Goal: Ask a question: Seek information or help from site administrators or community

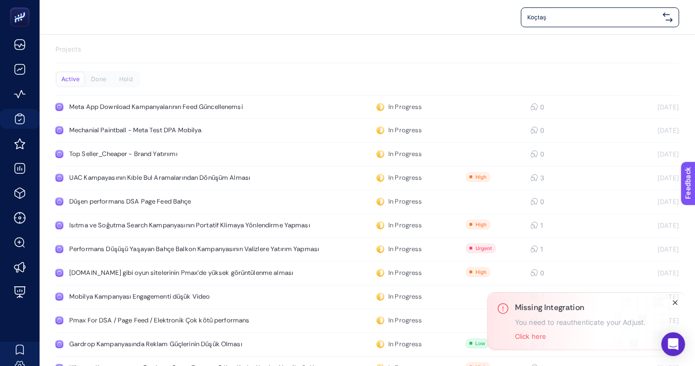
click at [673, 304] on icon "Close" at bounding box center [675, 302] width 8 height 8
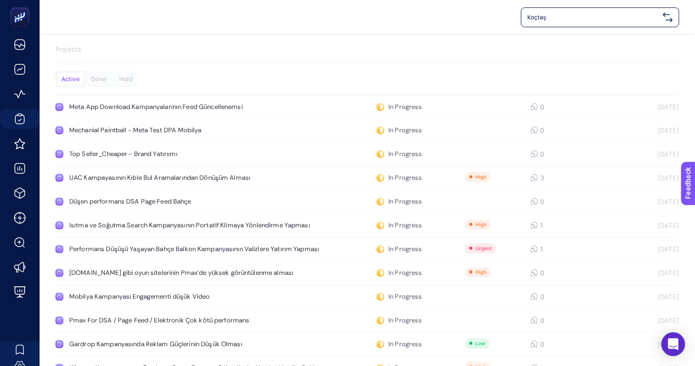
click at [270, 33] on div "Koçtaş" at bounding box center [368, 17] width 656 height 34
click at [388, 23] on div "Koçtaş" at bounding box center [367, 17] width 624 height 20
click at [356, 25] on div "Koçtaş" at bounding box center [367, 17] width 624 height 20
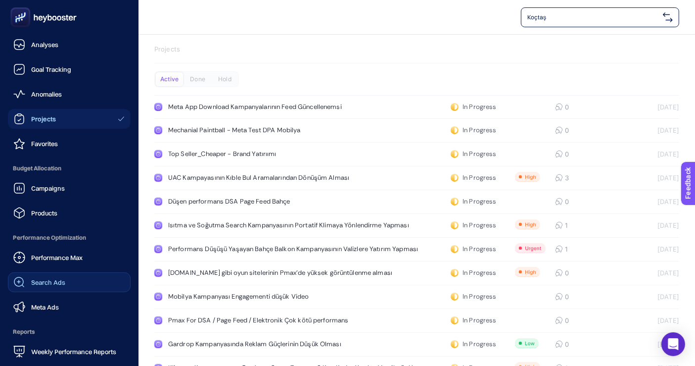
click at [72, 283] on link "Search Ads" at bounding box center [69, 282] width 123 height 20
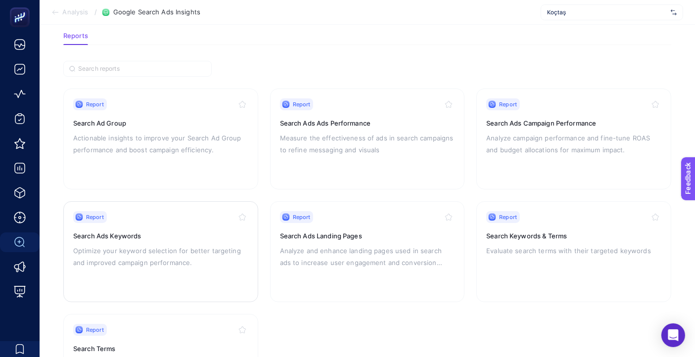
scroll to position [110, 0]
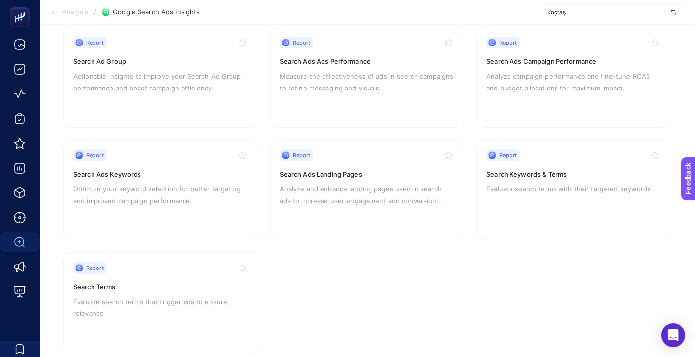
click at [439, 244] on section "Report Search Ad Group Actionable insights to improve your Search Ad Group perf…" at bounding box center [367, 190] width 608 height 327
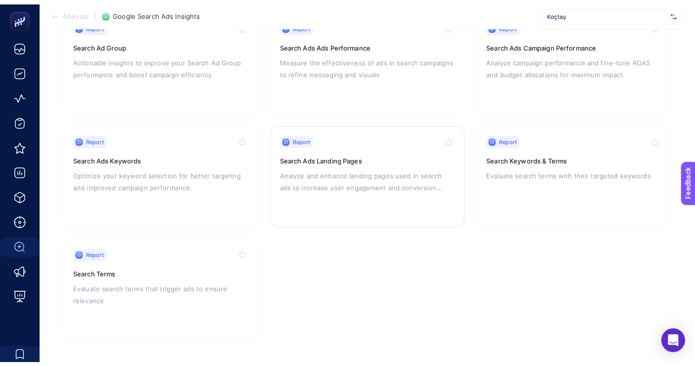
scroll to position [73, 0]
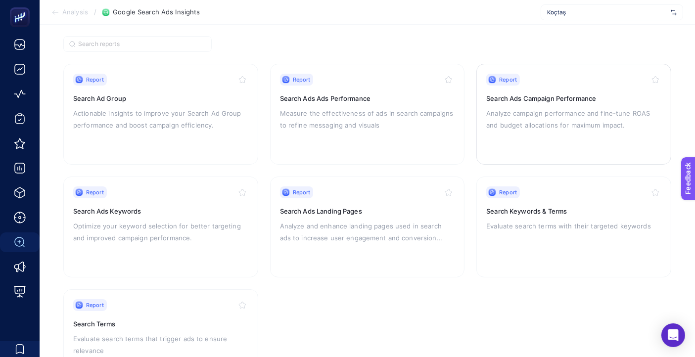
click at [523, 109] on p "Analyze campaign performance and fine-tune ROAS and budget allocations for maxi…" at bounding box center [573, 119] width 175 height 24
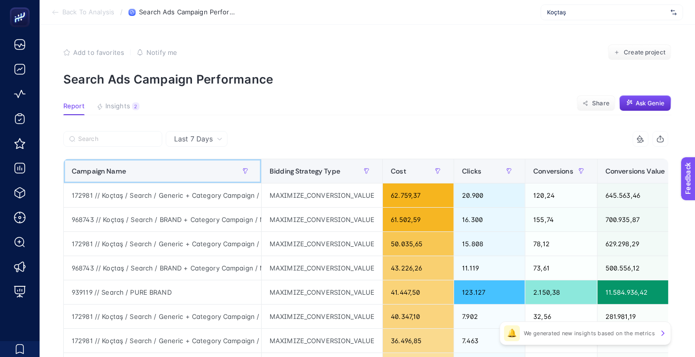
drag, startPoint x: 260, startPoint y: 167, endPoint x: 335, endPoint y: 172, distance: 75.3
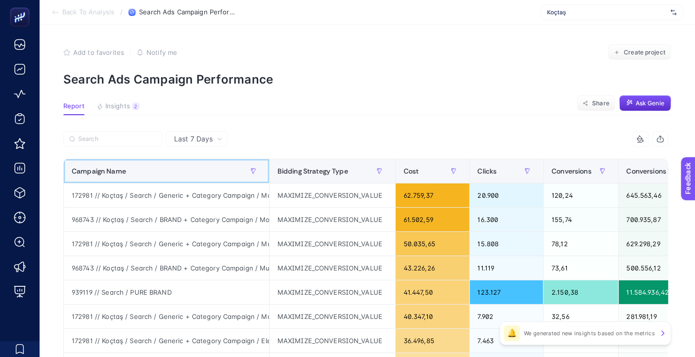
scroll to position [55, 0]
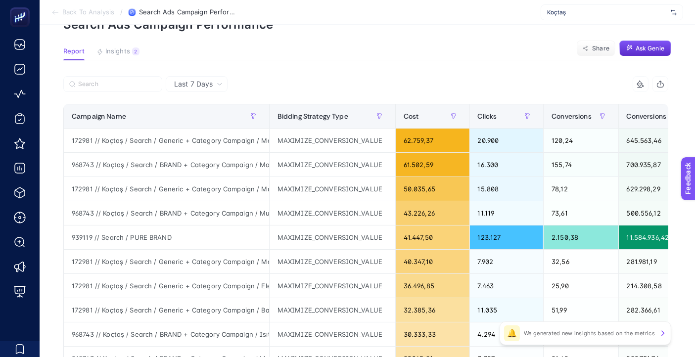
click at [384, 36] on article "Add to favorites false Notify me Create project Search Ads Campaign Performance…" at bounding box center [368, 356] width 656 height 773
drag, startPoint x: 270, startPoint y: 111, endPoint x: 448, endPoint y: 114, distance: 178.2
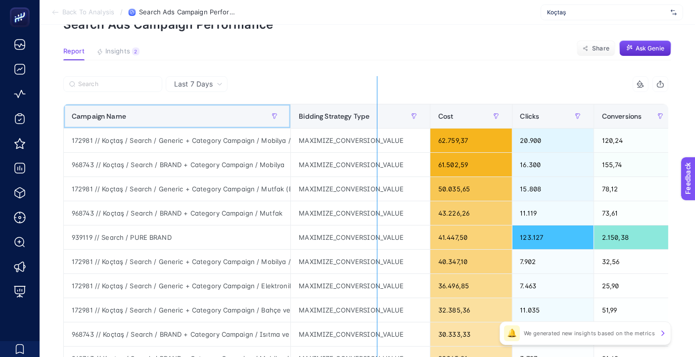
drag, startPoint x: 291, startPoint y: 115, endPoint x: 377, endPoint y: 119, distance: 86.2
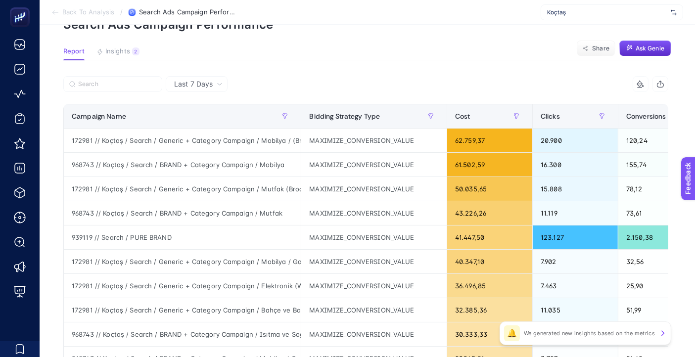
click at [401, 62] on article "Add to favorites false Notify me Create project Search Ads Campaign Performance…" at bounding box center [368, 356] width 656 height 773
click at [655, 45] on span "Ask Genie" at bounding box center [650, 49] width 29 height 8
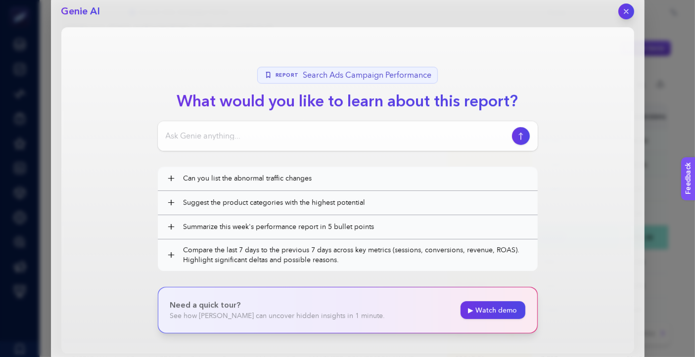
click at [232, 138] on input at bounding box center [337, 136] width 342 height 12
click at [455, 132] on input "Generic search kampanyalarımıza baktığımızda sence hangi iki kampanyaya AI PMAX" at bounding box center [337, 136] width 342 height 12
click at [494, 135] on input "Generic search kampanyalarımıza baktığımızda sence hangi iki kampanyaya AI MAX" at bounding box center [337, 136] width 342 height 12
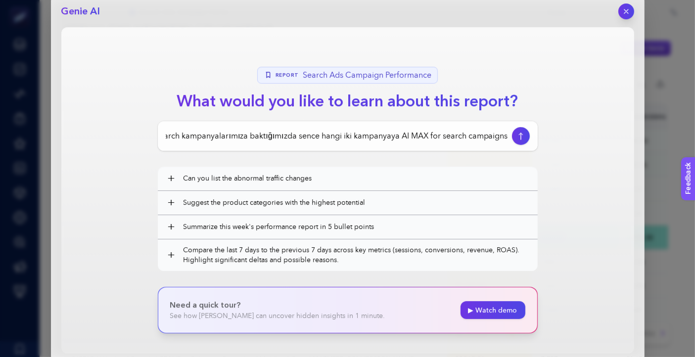
scroll to position [0, 0]
click at [484, 131] on input "Generic search kampanyalarımıza baktığımızda sence hangi iki kampanyaya AI MAX …" at bounding box center [337, 136] width 342 height 12
drag, startPoint x: 402, startPoint y: 136, endPoint x: 525, endPoint y: 139, distance: 123.2
click at [525, 139] on div "Generic search kampanyalarımıza baktığımızda sence hangi iki kampanyaya AI MAX …" at bounding box center [348, 136] width 380 height 30
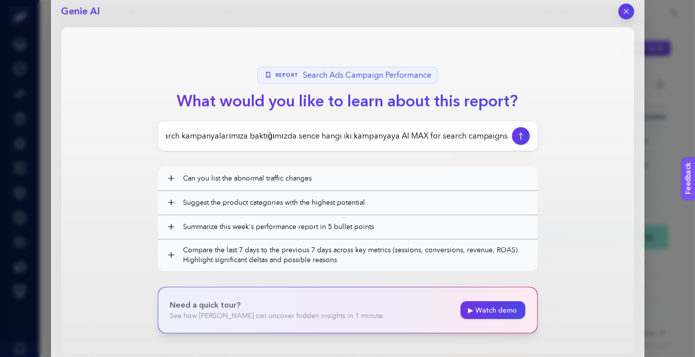
scroll to position [0, 0]
click at [295, 141] on input "Generic search kampanyalarımıza baktığımızda sence hangi iki kampanyaya AI MAX …" at bounding box center [337, 136] width 342 height 12
drag, startPoint x: 242, startPoint y: 138, endPoint x: 554, endPoint y: 132, distance: 311.8
click at [554, 132] on section "Report Search Ads Campaign Performance What would you like to learn about this …" at bounding box center [347, 190] width 573 height 327
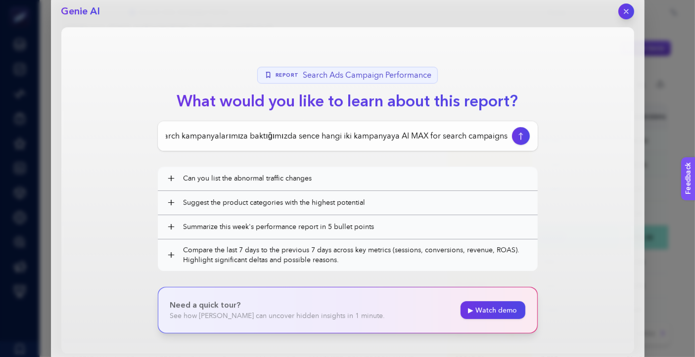
click at [411, 110] on h1 "What would you like to learn about this report?" at bounding box center [347, 102] width 357 height 24
click at [444, 141] on input "Generic search kampanyalarımıza baktığımızda sence hangi iki kampanyaya AI MAX …" at bounding box center [337, 136] width 342 height 12
drag, startPoint x: 421, startPoint y: 135, endPoint x: 580, endPoint y: 134, distance: 159.8
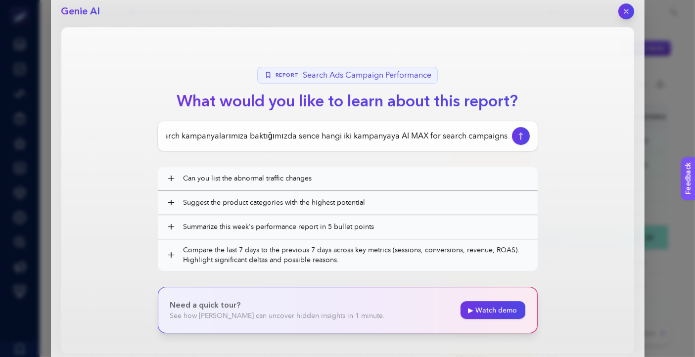
click at [580, 134] on section "Report Search Ads Campaign Performance What would you like to learn about this …" at bounding box center [347, 190] width 573 height 327
click at [503, 134] on input "Generic search kampanyalarımıza baktığımızda sence hangi iki kampanyaya AI MAX …" at bounding box center [337, 136] width 342 height 12
click at [507, 135] on input "Generic search kampanyalarımıza baktığımızda sence hangi iki kampanyaya AI MAX …" at bounding box center [337, 136] width 342 height 12
type input "Generic search kampanyalarımıza baktığımızda sence hangi iki kampanyaya AI MAX …"
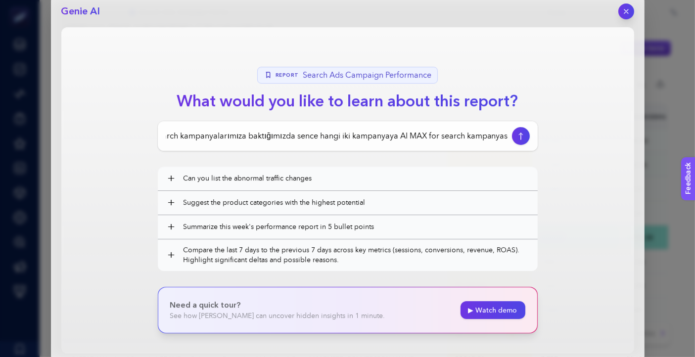
click at [512, 139] on div "Generic search kampanyalarımıza baktığımızda sence hangi iki kampanyaya AI MAX …" at bounding box center [348, 136] width 380 height 30
click at [525, 133] on icon "button" at bounding box center [521, 136] width 10 height 8
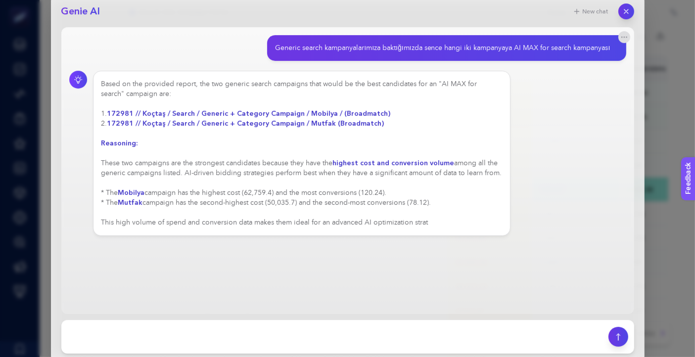
scroll to position [110, 0]
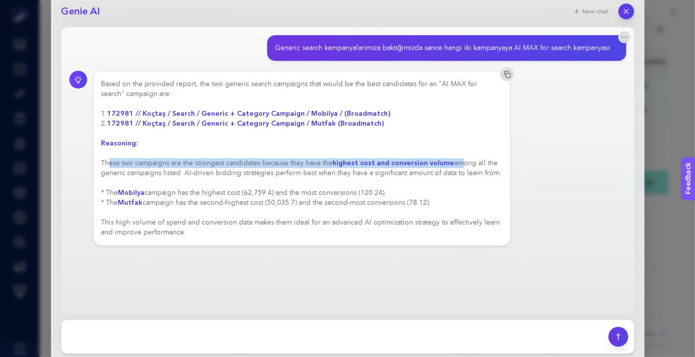
drag, startPoint x: 110, startPoint y: 163, endPoint x: 453, endPoint y: 167, distance: 342.9
click at [453, 167] on div "Based on the provided report, the two generic search campaigns that would be th…" at bounding box center [301, 158] width 401 height 158
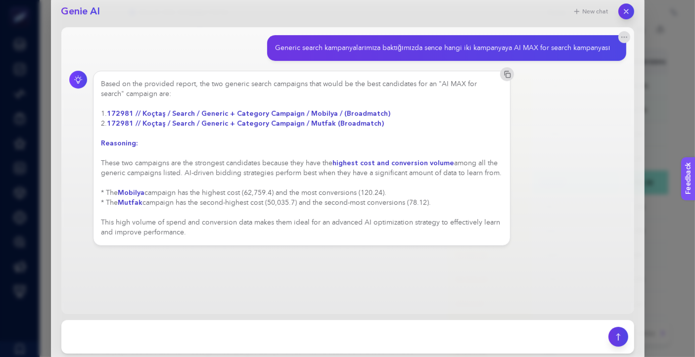
click at [209, 180] on div "Based on the provided report, the two generic search campaigns that would be th…" at bounding box center [301, 158] width 401 height 158
drag, startPoint x: 140, startPoint y: 167, endPoint x: 177, endPoint y: 167, distance: 37.6
click at [177, 167] on div "Based on the provided report, the two generic search campaigns that would be th…" at bounding box center [301, 158] width 401 height 158
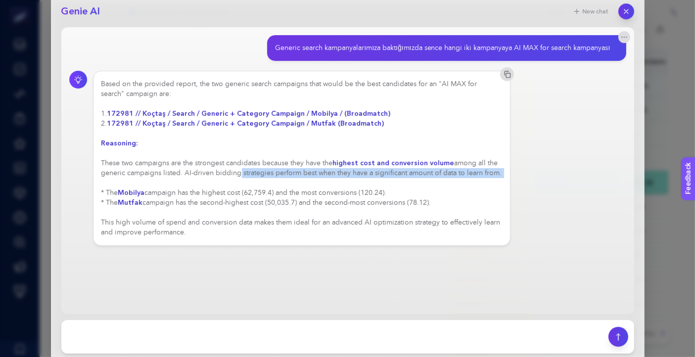
drag, startPoint x: 236, startPoint y: 169, endPoint x: 525, endPoint y: 187, distance: 290.0
click at [525, 187] on div "Based on the provided report, the two generic search campaigns that would be th…" at bounding box center [347, 158] width 557 height 175
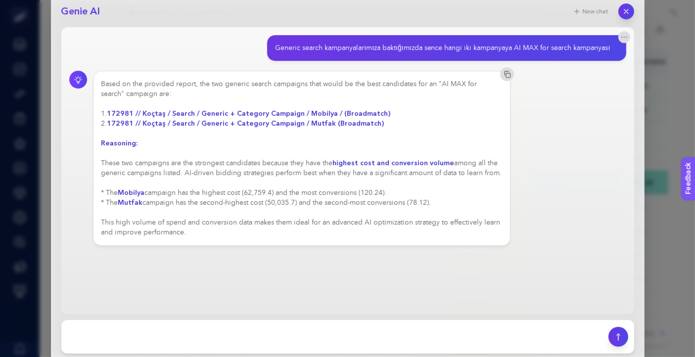
click at [349, 190] on div "Based on the provided report, the two generic search campaigns that would be th…" at bounding box center [301, 158] width 401 height 158
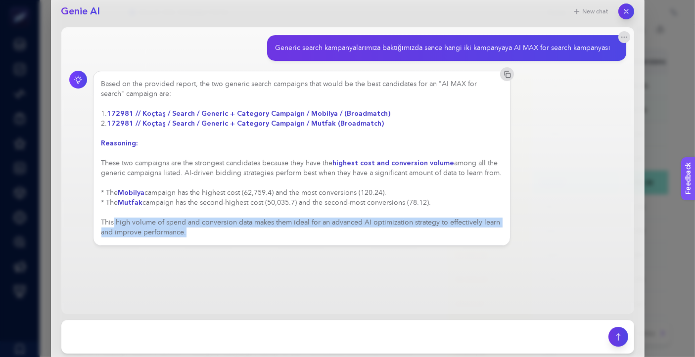
drag, startPoint x: 112, startPoint y: 221, endPoint x: 486, endPoint y: 230, distance: 374.7
click at [486, 230] on div "Based on the provided report, the two generic search campaigns that would be th…" at bounding box center [301, 158] width 401 height 158
click at [306, 241] on div "Based on the provided report, the two generic search campaigns that would be th…" at bounding box center [302, 158] width 418 height 175
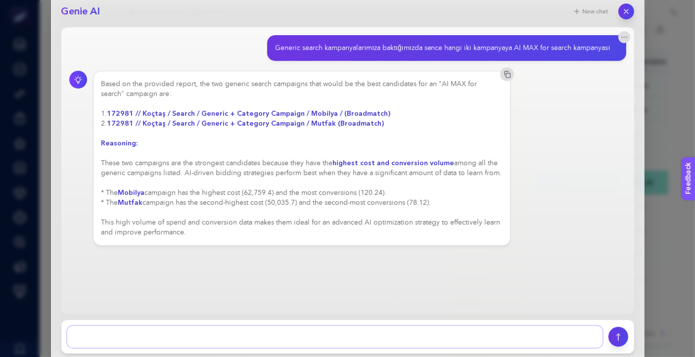
click at [185, 328] on textarea at bounding box center [334, 337] width 535 height 22
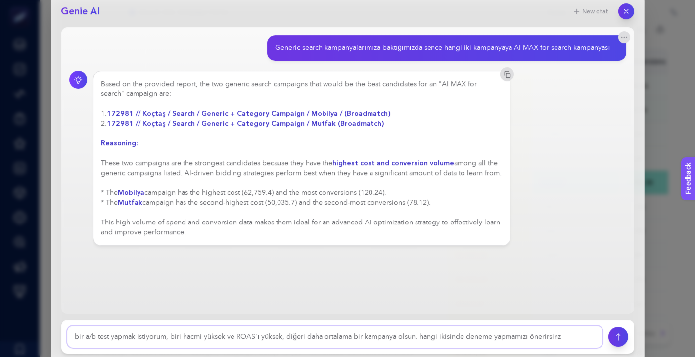
type textarea "bir a/b test yapmak istiyorum, biri hacmi yüksek ve ROAS'ı yüksek, diğeri daha …"
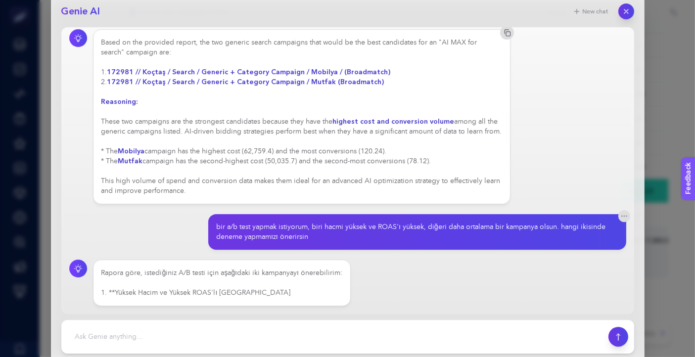
scroll to position [56, 0]
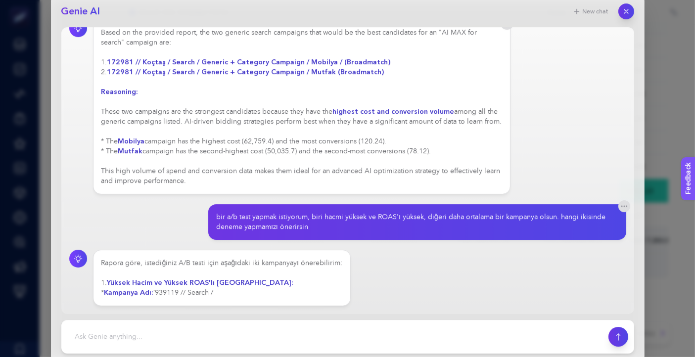
click at [472, 288] on div "Rapora göre, istediğiniz A/B testi için aşağıdaki iki kampanyayı önerebilirim: …" at bounding box center [347, 278] width 557 height 56
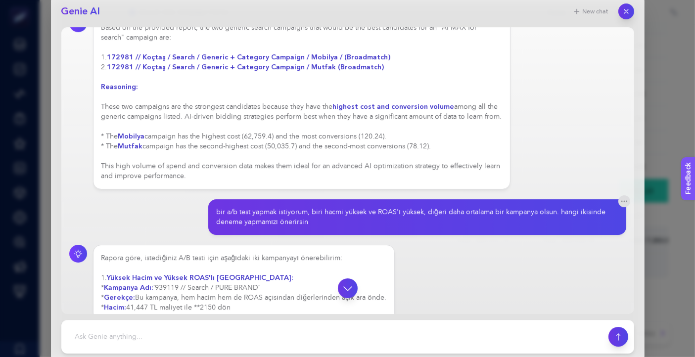
scroll to position [80, 0]
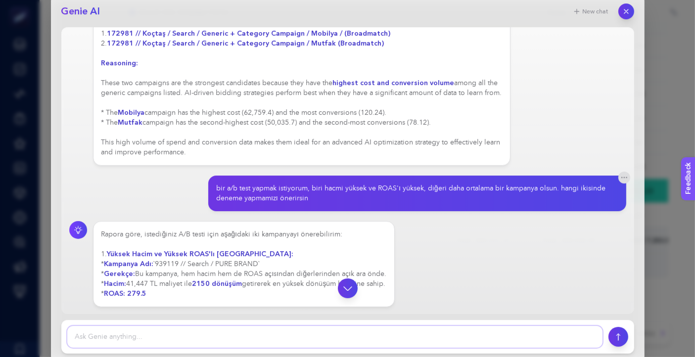
click at [197, 336] on textarea at bounding box center [334, 337] width 535 height 22
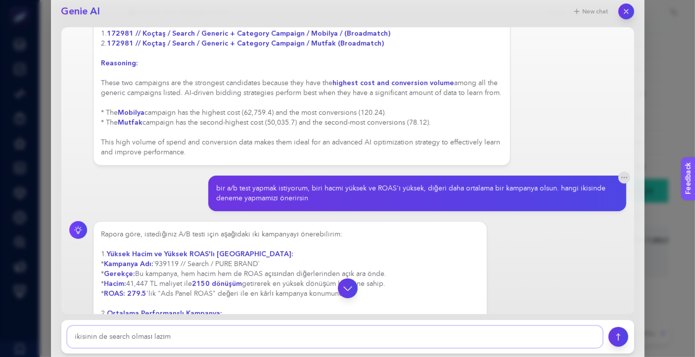
drag, startPoint x: 123, startPoint y: 335, endPoint x: 107, endPoint y: 336, distance: 15.3
click at [107, 336] on textarea at bounding box center [334, 337] width 535 height 22
type textarea "ikisinin de generix olması lazım"
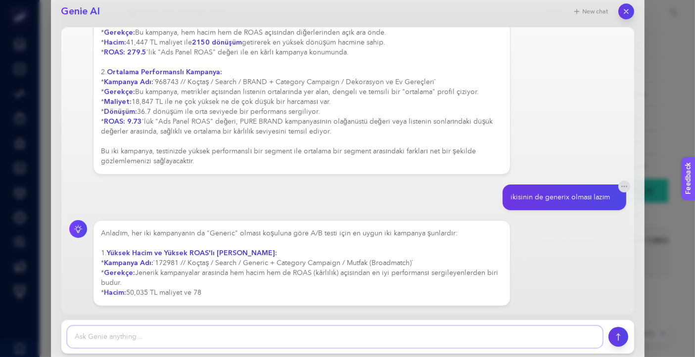
scroll to position [330, 0]
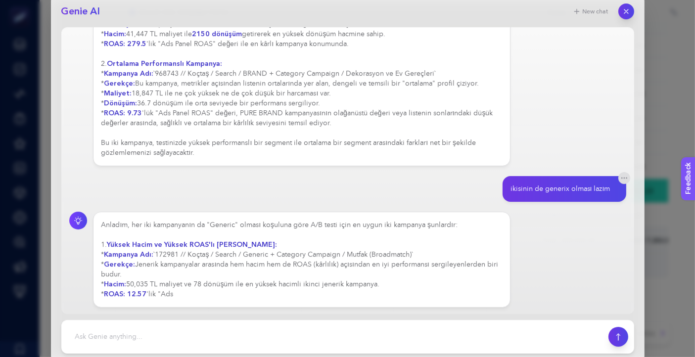
drag, startPoint x: 350, startPoint y: 262, endPoint x: 436, endPoint y: 262, distance: 86.1
click at [436, 262] on div "Anladım, her iki kampanyanın da "Generic" olması koşuluna göre A/B testi için e…" at bounding box center [301, 259] width 401 height 79
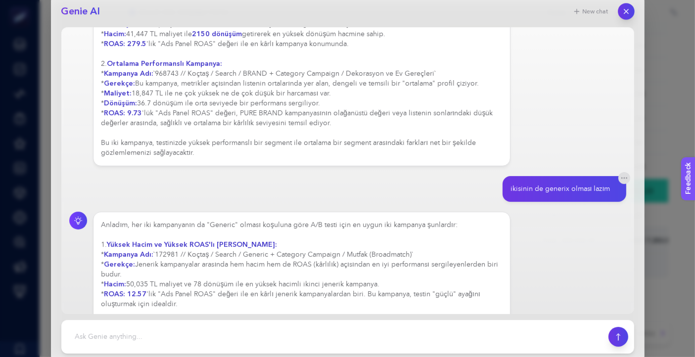
click at [626, 12] on icon "button" at bounding box center [626, 11] width 4 height 4
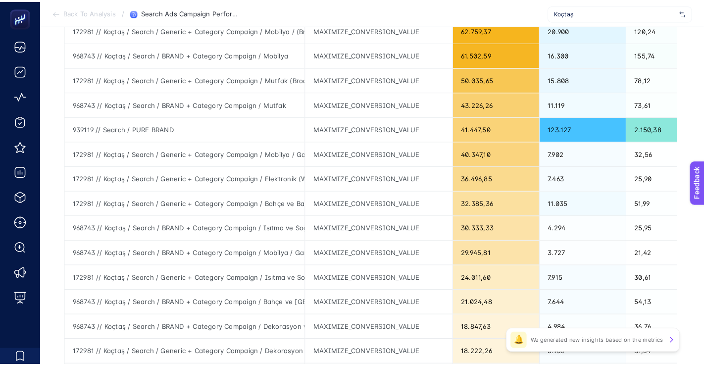
scroll to position [0, 0]
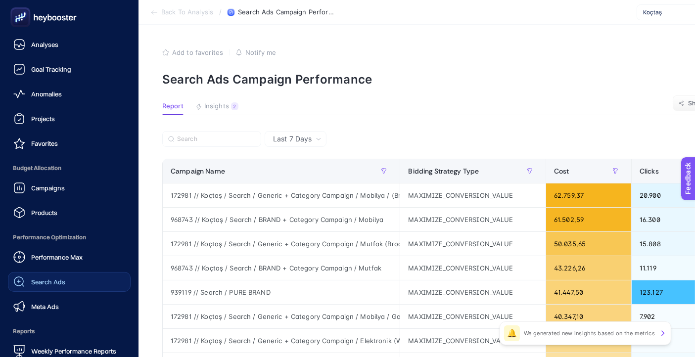
click at [61, 279] on span "Search Ads" at bounding box center [48, 282] width 34 height 8
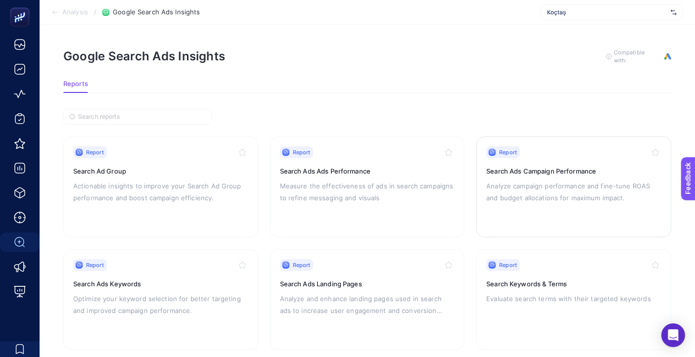
click at [565, 201] on p "Analyze campaign performance and fine-tune ROAS and budget allocations for maxi…" at bounding box center [573, 192] width 175 height 24
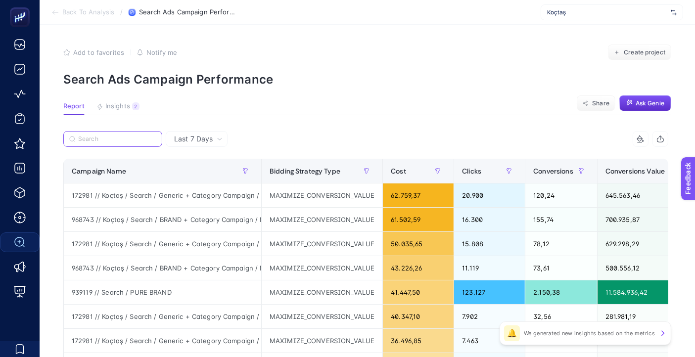
click at [123, 139] on input "Search" at bounding box center [117, 139] width 78 height 7
drag, startPoint x: 260, startPoint y: 168, endPoint x: 496, endPoint y: 184, distance: 236.6
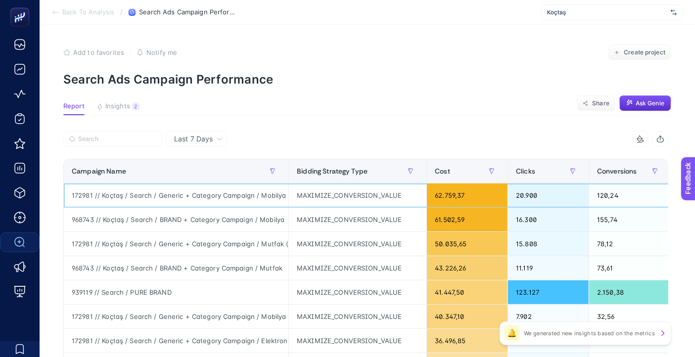
click at [263, 197] on div "172981 // Koçtaş / Search / Generic + Category Campaign / Mobilya / (Broadmatch)" at bounding box center [176, 196] width 225 height 24
click at [263, 198] on div "172981 // Koçtaş / Search / Generic + Category Campaign / Mobilya / (Broadmatch)" at bounding box center [176, 196] width 225 height 24
copy tr "172981 // Koçtaş / Search / Generic + Category Campaign / Mobilya / (Broadmatch)"
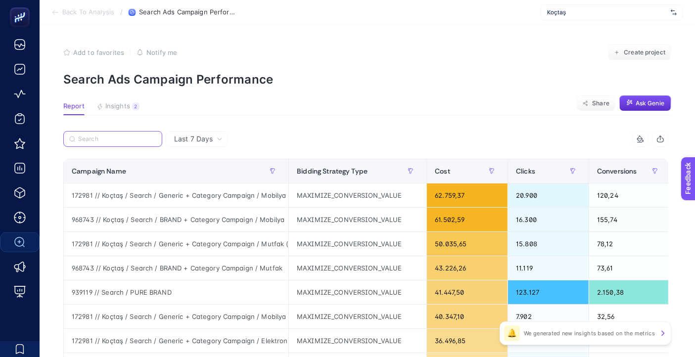
click at [124, 139] on input "Search" at bounding box center [117, 139] width 78 height 7
paste input "172981 // Koçtaş / Search / Generic + Category Campaign / Mobilya / (Broadmatch)"
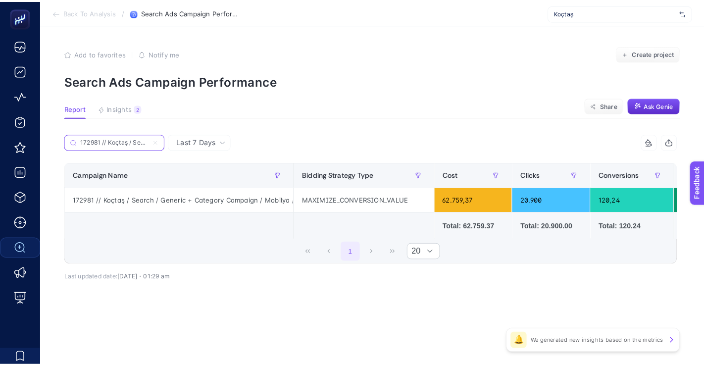
scroll to position [0, 170]
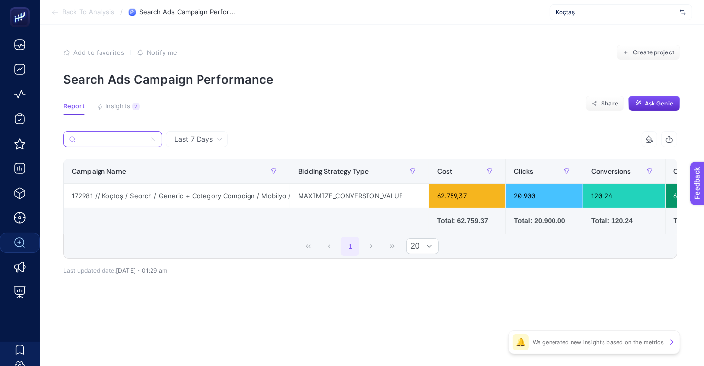
type input "172981 // Koçtaş / Search / Generic + Category Campaign / Mobilya / (Broadmatch)"
click at [315, 111] on section "Report Insights 2 We generated new insights based on the metrics Share Ask Genie" at bounding box center [371, 108] width 617 height 13
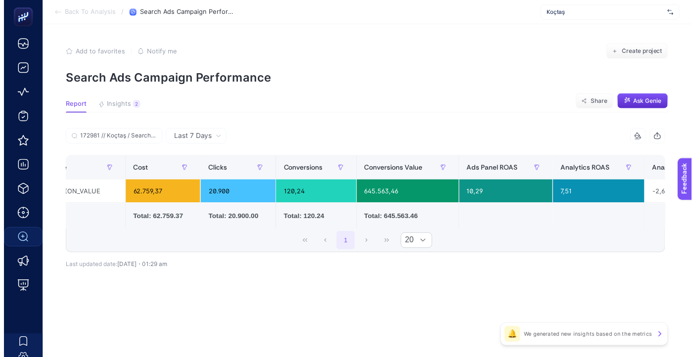
scroll to position [0, 304]
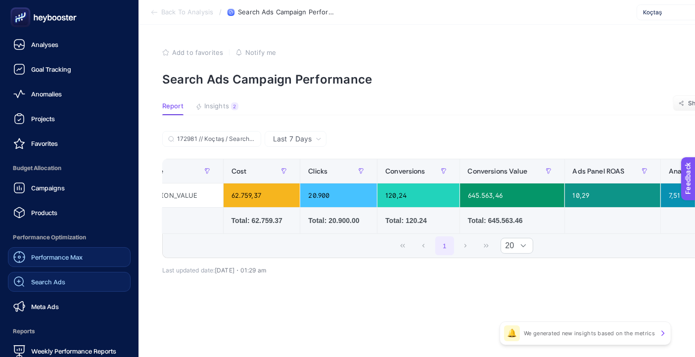
click at [84, 262] on link "Performance Max" at bounding box center [69, 257] width 123 height 20
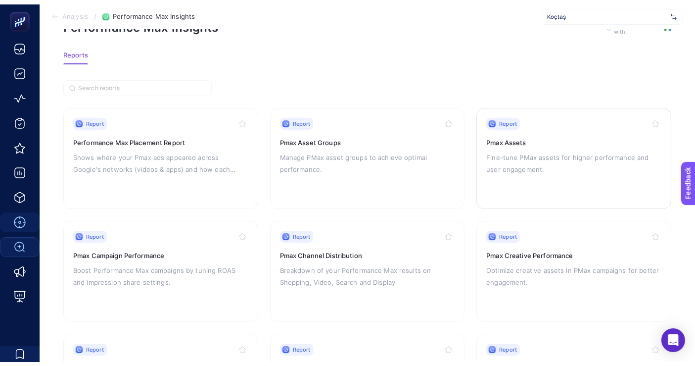
scroll to position [55, 0]
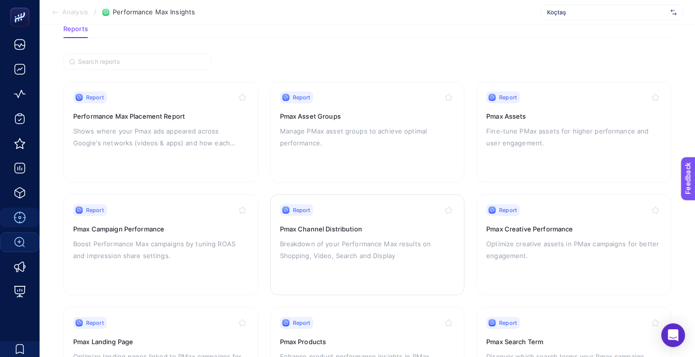
click at [318, 256] on p "Breakdown of your Performance Max results on Shopping, Video, Search and Display" at bounding box center [367, 250] width 175 height 24
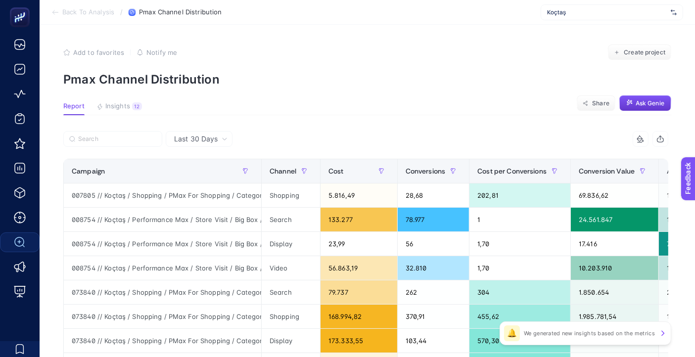
click at [661, 103] on span "Ask Genie" at bounding box center [650, 103] width 29 height 8
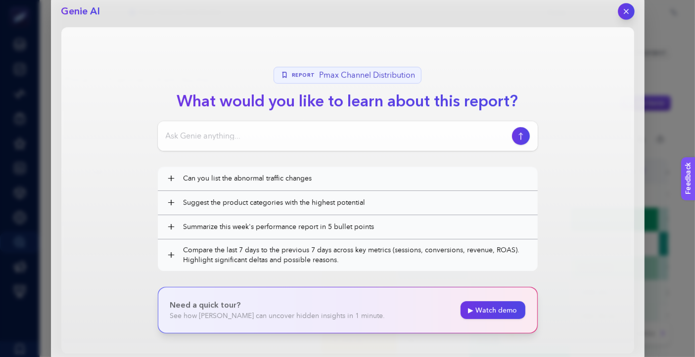
click at [622, 17] on button "button" at bounding box center [626, 11] width 17 height 17
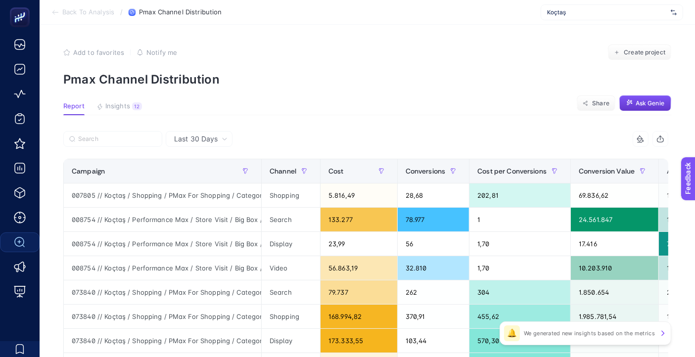
click at [390, 45] on div "Add to favorites false Notify me Create project" at bounding box center [367, 53] width 608 height 16
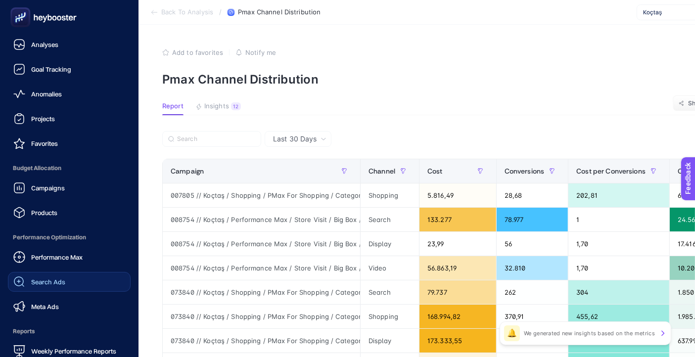
click at [68, 286] on link "Search Ads" at bounding box center [69, 282] width 123 height 20
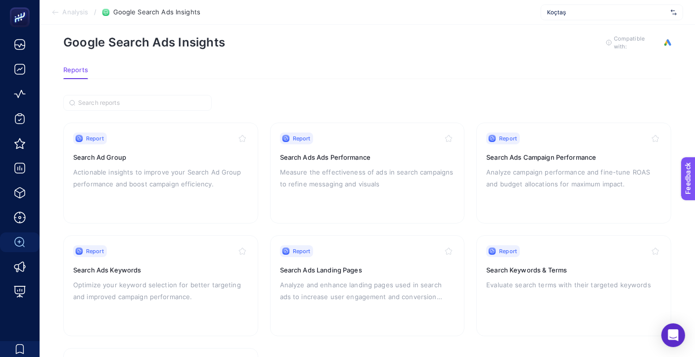
scroll to position [110, 0]
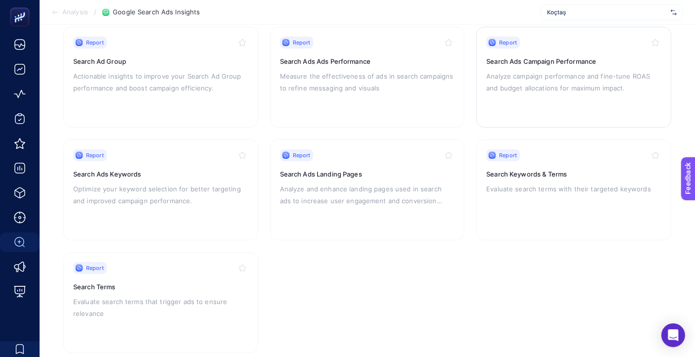
click at [552, 107] on div "Report Search Ads Campaign Performance Analyze campaign performance and fine-tu…" at bounding box center [573, 77] width 175 height 81
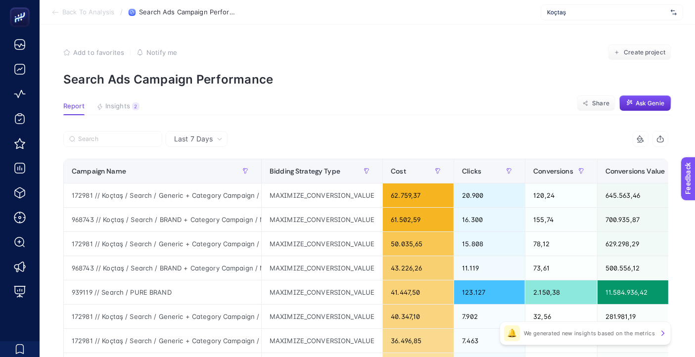
click at [210, 138] on span "Last 7 Days" at bounding box center [193, 139] width 39 height 10
click at [189, 182] on li "Last 30 Days" at bounding box center [197, 178] width 56 height 18
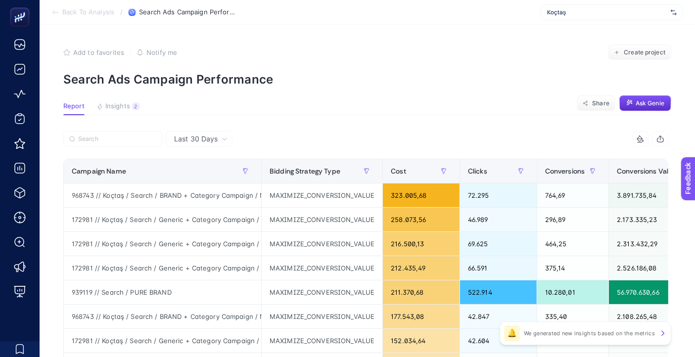
click at [427, 15] on section "Back To Analysis / Search Ads Campaign Performance Koçtaş" at bounding box center [368, 12] width 656 height 25
click at [465, 106] on section "Report Insights 2 We generated new insights based on the metrics Share Ask Genie" at bounding box center [367, 108] width 608 height 13
drag, startPoint x: 112, startPoint y: 73, endPoint x: 341, endPoint y: 81, distance: 229.2
click at [327, 84] on p "Search Ads Campaign Performance" at bounding box center [367, 79] width 608 height 14
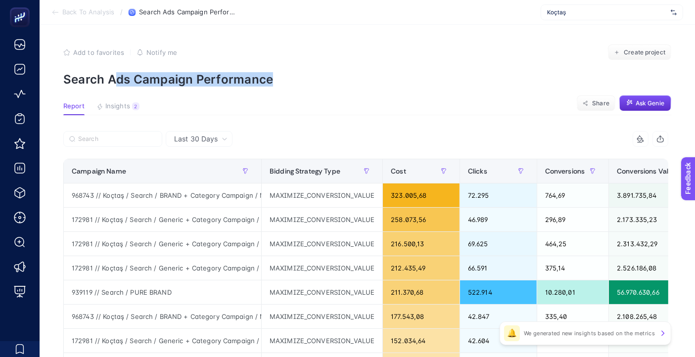
click at [369, 73] on p "Search Ads Campaign Performance" at bounding box center [367, 79] width 608 height 14
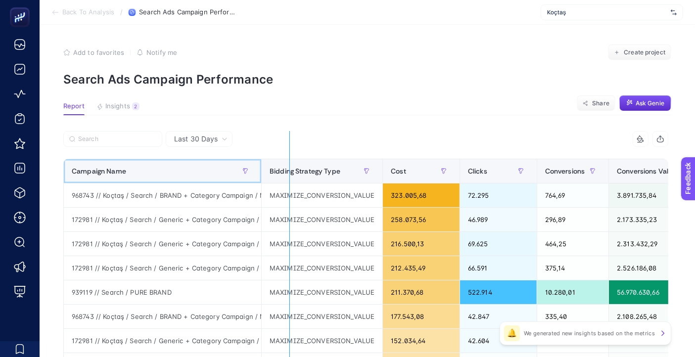
drag, startPoint x: 260, startPoint y: 167, endPoint x: 346, endPoint y: 172, distance: 86.3
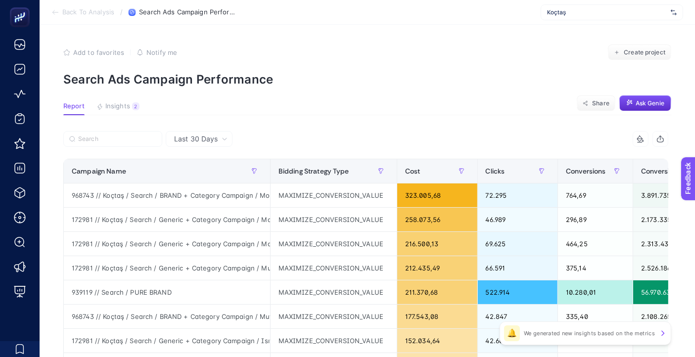
click at [337, 77] on p "Search Ads Campaign Performance" at bounding box center [367, 79] width 608 height 14
click at [653, 106] on span "Ask Genie" at bounding box center [650, 103] width 29 height 8
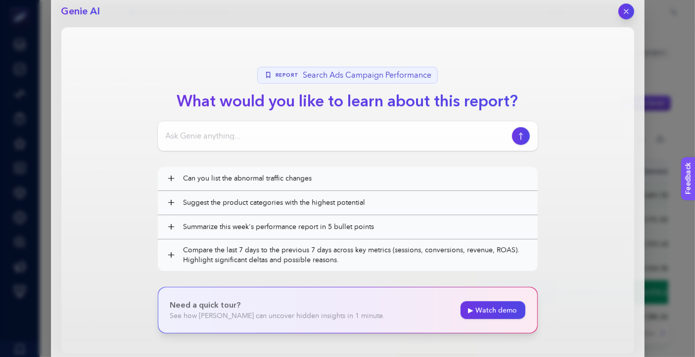
click at [315, 130] on input at bounding box center [337, 136] width 342 height 12
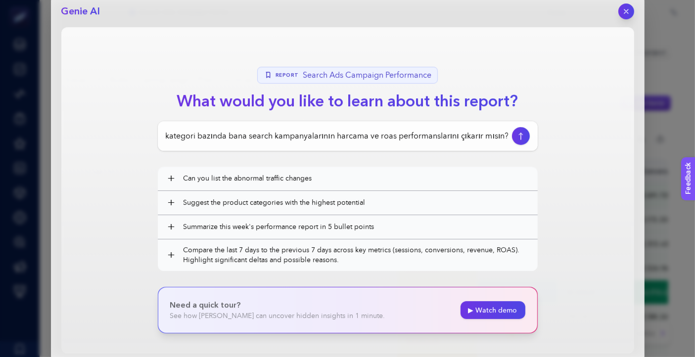
click at [506, 134] on input "kategori bazında bana search kampanyalarının harcama ve roas performanslarını ç…" at bounding box center [337, 136] width 342 height 12
drag, startPoint x: 284, startPoint y: 137, endPoint x: 556, endPoint y: 144, distance: 271.7
click at [556, 144] on section "Report Search Ads Campaign Performance What would you like to learn about this …" at bounding box center [347, 190] width 573 height 327
click at [571, 162] on section "Report Search Ads Campaign Performance What would you like to learn about this …" at bounding box center [347, 190] width 573 height 327
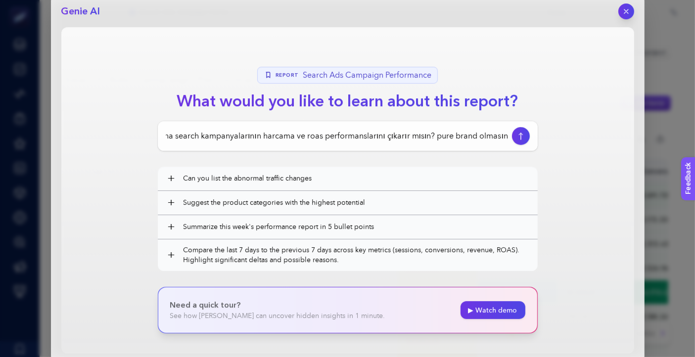
scroll to position [0, 0]
click at [388, 133] on input "kategori bazında bana search kampanyalarının harcama ve roas performanslarını ç…" at bounding box center [337, 136] width 342 height 12
drag, startPoint x: 294, startPoint y: 132, endPoint x: 526, endPoint y: 143, distance: 232.3
click at [526, 143] on div "kategori bazında bana search kampanyalarının harcama ve roas performanslarını ç…" at bounding box center [348, 136] width 380 height 30
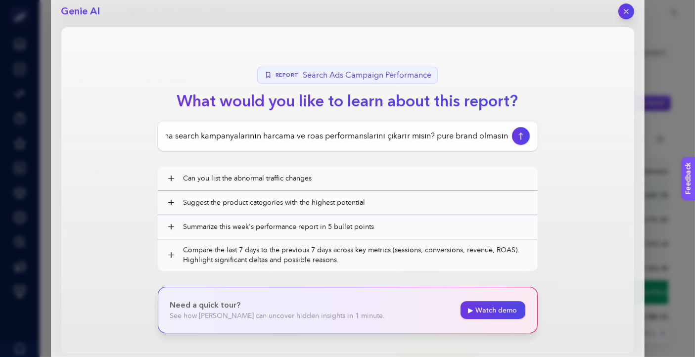
click at [505, 136] on input "kategori bazında bana search kampanyalarının harcama ve roas performanslarını ç…" at bounding box center [337, 136] width 342 height 12
type input "kategori bazında bana search kampanyalarının harcama ve roas performanslarını ç…"
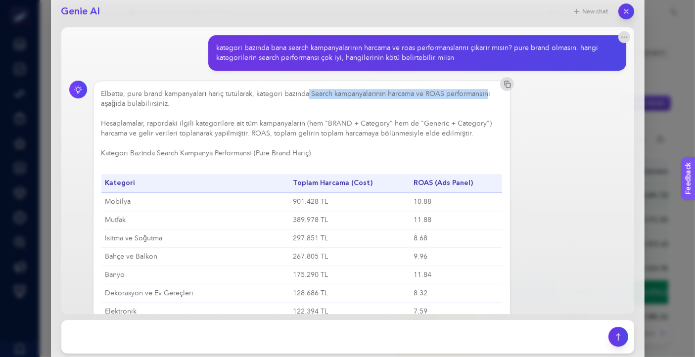
drag, startPoint x: 308, startPoint y: 95, endPoint x: 480, endPoint y: 97, distance: 171.7
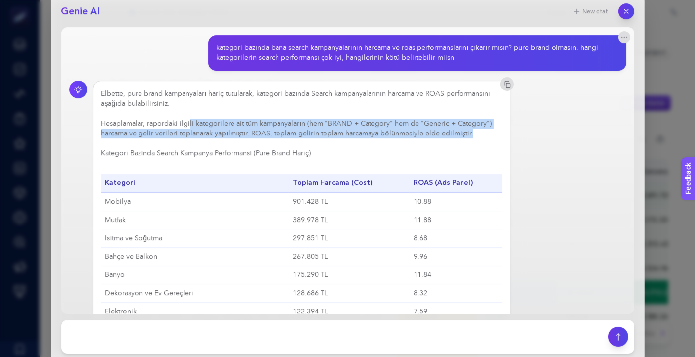
drag, startPoint x: 189, startPoint y: 119, endPoint x: 471, endPoint y: 132, distance: 281.8
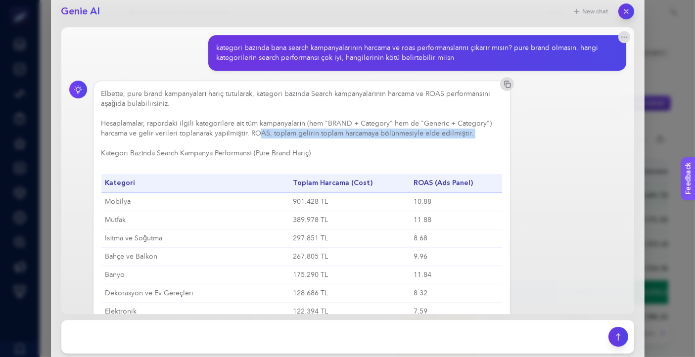
drag, startPoint x: 260, startPoint y: 134, endPoint x: 437, endPoint y: 141, distance: 177.3
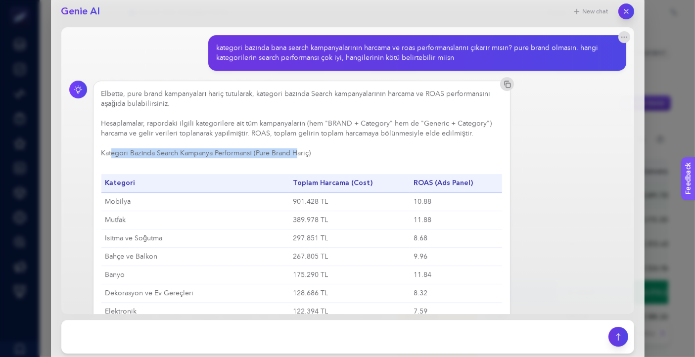
drag, startPoint x: 111, startPoint y: 156, endPoint x: 304, endPoint y: 147, distance: 192.7
click at [298, 152] on h3 "Kategori Bazında Search Kampanya Performansı (Pure Brand Hariç)" at bounding box center [301, 153] width 401 height 10
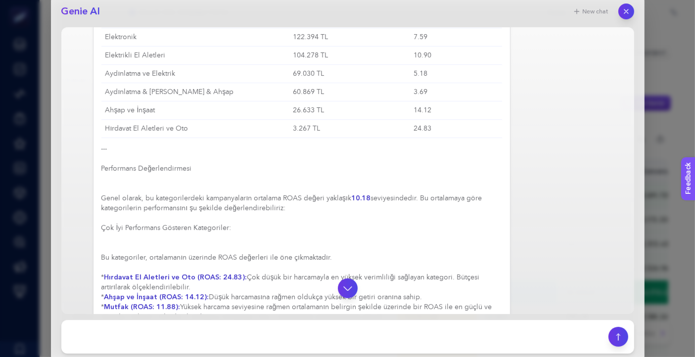
scroll to position [330, 0]
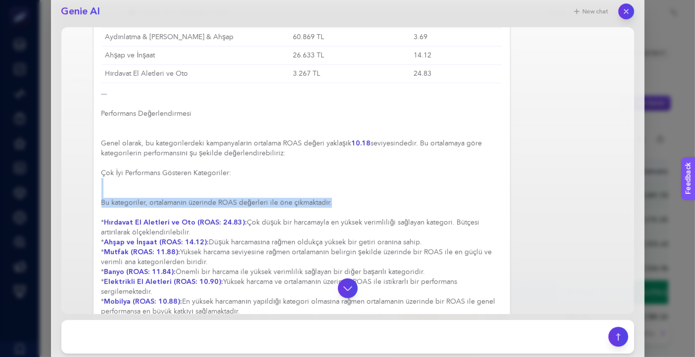
drag, startPoint x: 136, startPoint y: 190, endPoint x: 391, endPoint y: 198, distance: 256.0
click at [391, 198] on div "Elbette, pure brand kampanyaları hariç tutularak, kategori bazında Search kampa…" at bounding box center [301, 108] width 401 height 696
click at [393, 195] on div "Elbette, pure brand kampanyaları hariç tutularak, kategori bazında Search kampa…" at bounding box center [301, 108] width 401 height 696
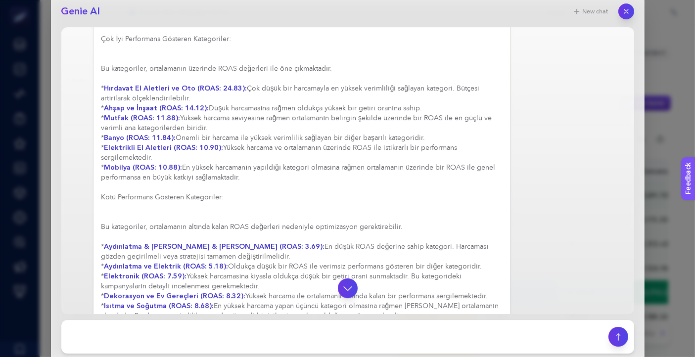
scroll to position [495, 0]
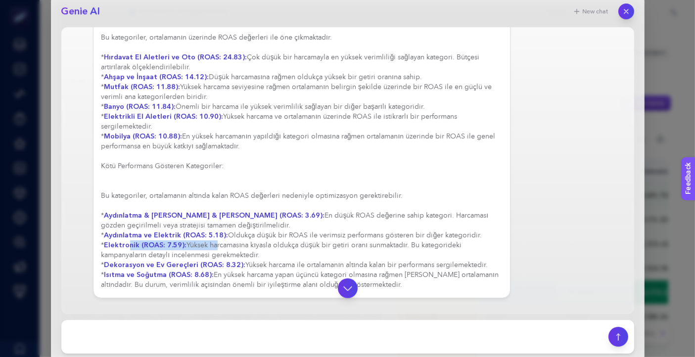
drag, startPoint x: 129, startPoint y: 244, endPoint x: 212, endPoint y: 242, distance: 83.6
drag, startPoint x: 186, startPoint y: 251, endPoint x: 282, endPoint y: 251, distance: 95.5
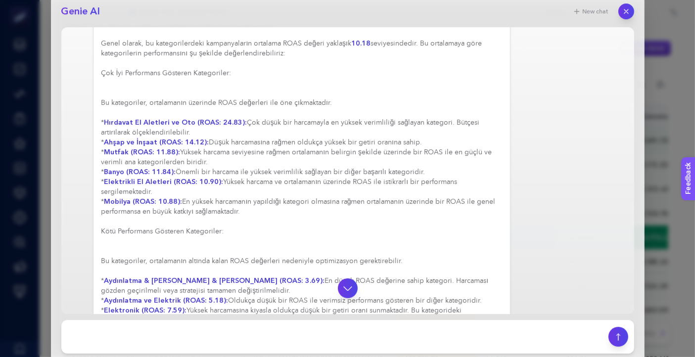
scroll to position [484, 0]
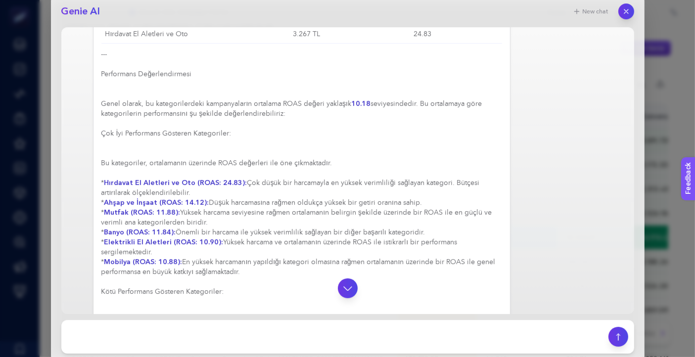
scroll to position [384, 0]
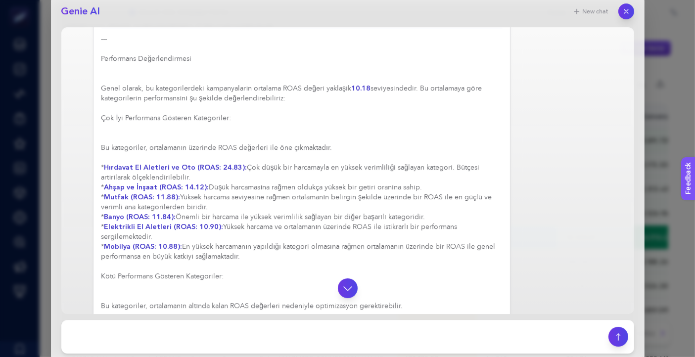
click at [205, 207] on div "Elbette, pure brand kampanyaları hariç tutularak, kategori bazında Search kampa…" at bounding box center [301, 53] width 401 height 696
drag, startPoint x: 248, startPoint y: 164, endPoint x: 428, endPoint y: 164, distance: 179.6
click at [428, 164] on div "Elbette, pure brand kampanyaları hariç tutularak, kategori bazında Search kampa…" at bounding box center [301, 53] width 401 height 696
click at [184, 243] on div "Elbette, pure brand kampanyaları hariç tutularak, kategori bazında Search kampa…" at bounding box center [301, 53] width 401 height 696
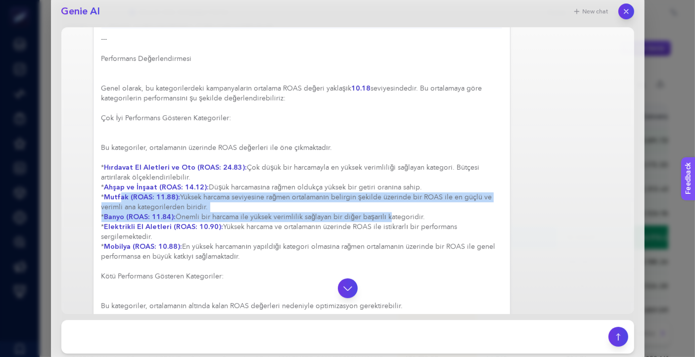
drag, startPoint x: 122, startPoint y: 190, endPoint x: 388, endPoint y: 211, distance: 267.0
click at [388, 211] on div "Elbette, pure brand kampanyaları hariç tutularak, kategori bazında Search kampa…" at bounding box center [301, 53] width 401 height 696
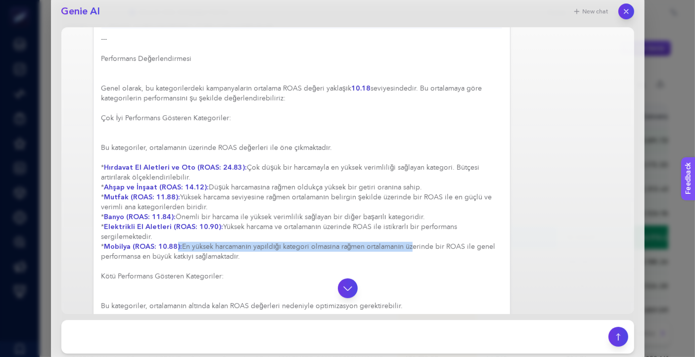
drag, startPoint x: 177, startPoint y: 241, endPoint x: 411, endPoint y: 242, distance: 233.6
click at [411, 242] on div "Elbette, pure brand kampanyaları hariç tutularak, kategori bazında Search kampa…" at bounding box center [301, 53] width 401 height 696
click at [411, 243] on div "Elbette, pure brand kampanyaları hariç tutularak, kategori bazında Search kampa…" at bounding box center [301, 53] width 401 height 696
